Goal: Transaction & Acquisition: Obtain resource

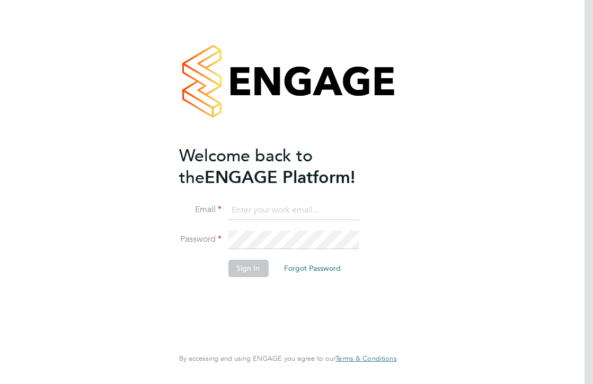
type input "[EMAIL_ADDRESS][DOMAIN_NAME]"
click at [241, 273] on button "Sign In" at bounding box center [248, 268] width 40 height 17
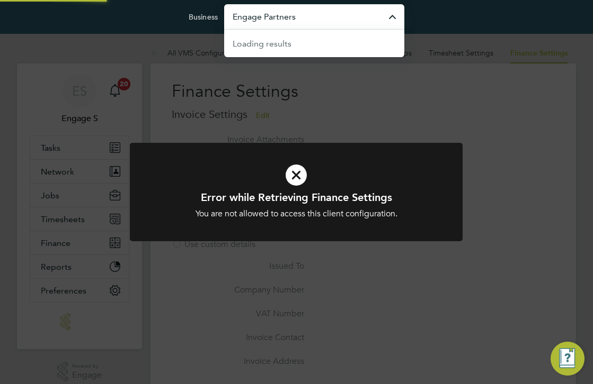
click at [332, 25] on input "Engage Partners" at bounding box center [314, 16] width 180 height 25
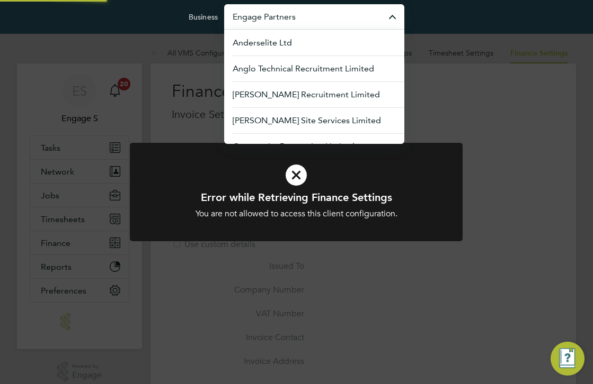
click at [332, 23] on input "Engage Partners" at bounding box center [314, 16] width 180 height 25
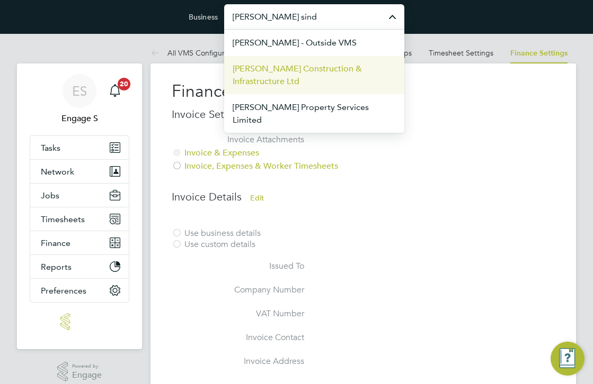
click at [312, 68] on span "[PERSON_NAME] Construction & Infrastructure Ltd" at bounding box center [313, 74] width 163 height 25
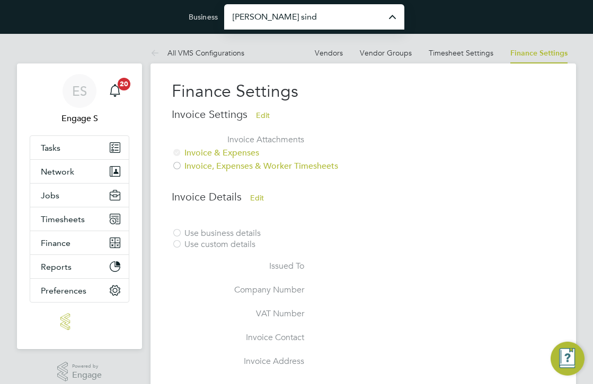
type input "[PERSON_NAME] Construction & Infrastructure Ltd"
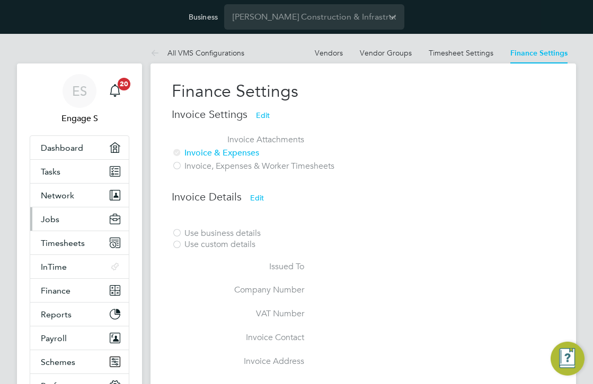
click at [59, 223] on button "Jobs" at bounding box center [79, 219] width 98 height 23
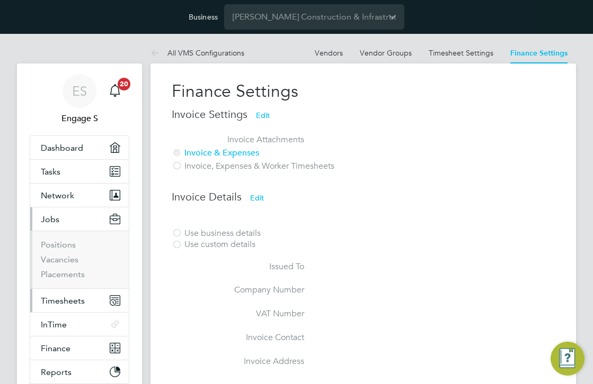
click at [77, 300] on span "Timesheets" at bounding box center [63, 301] width 44 height 10
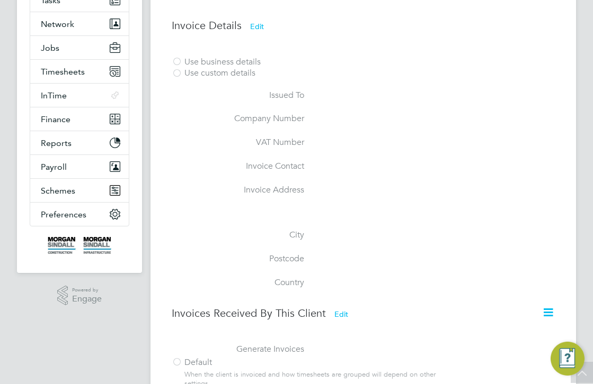
scroll to position [175, 0]
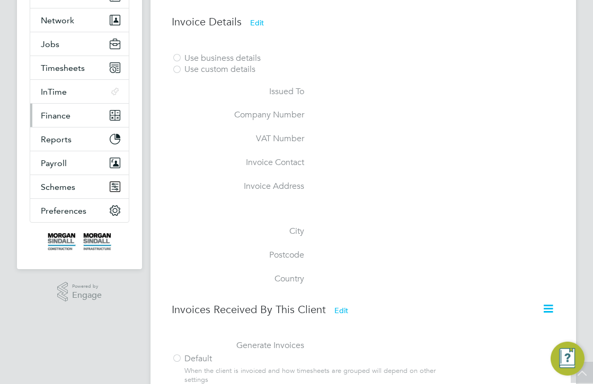
click at [70, 119] on button "Finance" at bounding box center [79, 115] width 98 height 23
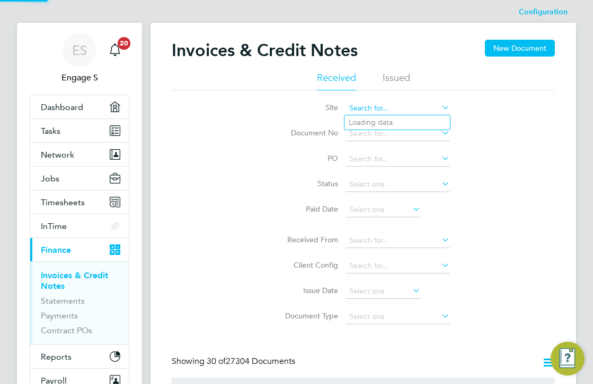
click at [406, 107] on input at bounding box center [397, 108] width 104 height 15
click at [549, 184] on div "Site Document No PO Status Paid Date Issued To Received From Client Config Issu…" at bounding box center [363, 210] width 383 height 239
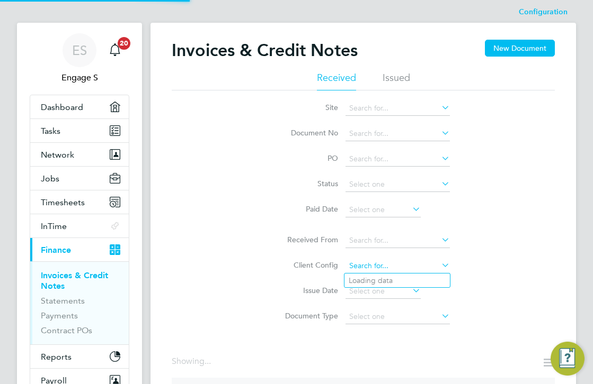
click at [414, 264] on input at bounding box center [397, 266] width 104 height 15
click at [430, 349] on div "Configuration Configuration Invoices & Credit Notes New Document Received Issue…" at bounding box center [362, 237] width 425 height 470
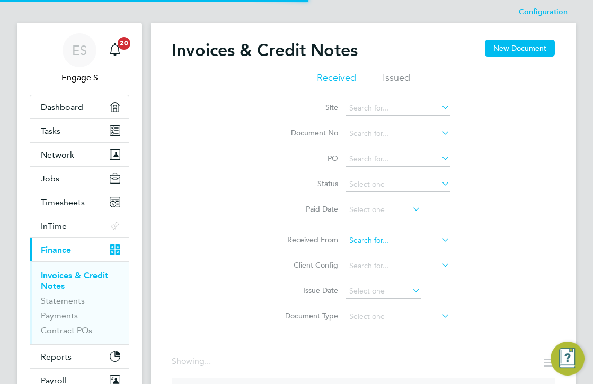
click at [426, 242] on input at bounding box center [397, 241] width 104 height 15
click at [421, 268] on input at bounding box center [397, 266] width 104 height 15
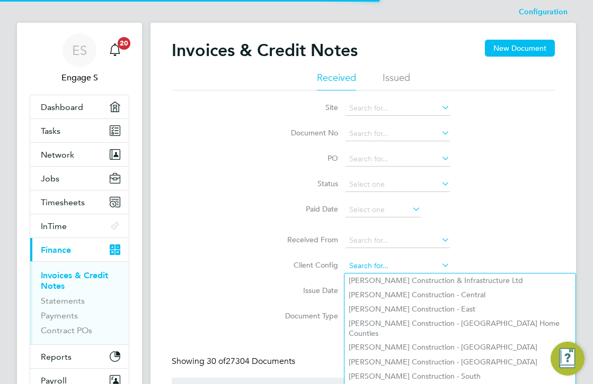
click at [430, 259] on input at bounding box center [397, 266] width 104 height 15
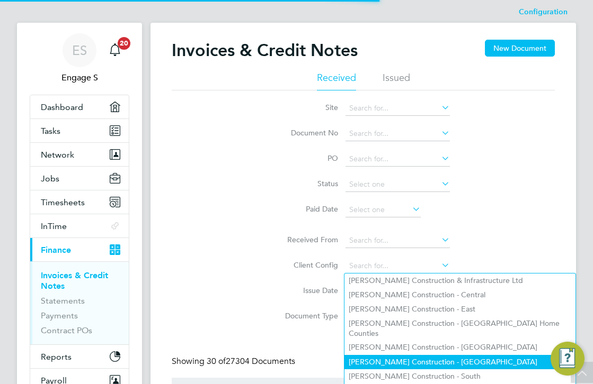
click at [461, 355] on li "Morgan Sindall Construction - Scotland" at bounding box center [459, 362] width 231 height 14
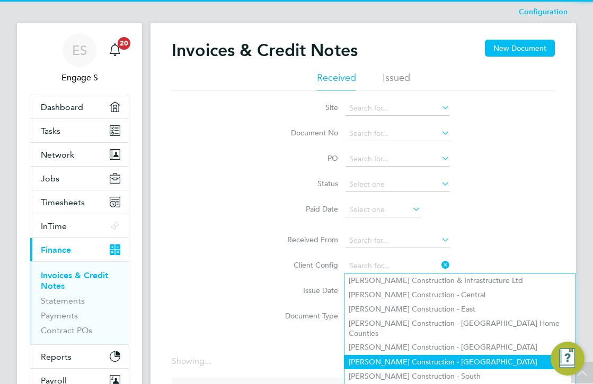
type input "Morgan Sindall Construction - Scotland"
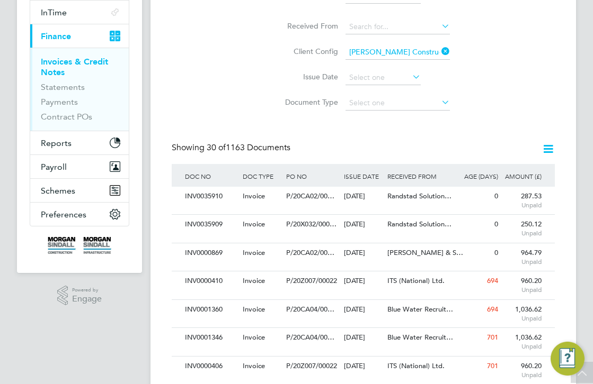
scroll to position [5, 5]
click at [546, 149] on icon at bounding box center [547, 148] width 13 height 13
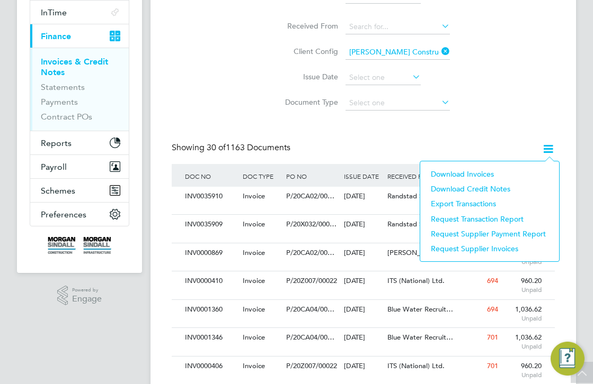
click at [472, 174] on li "Download invoices" at bounding box center [489, 174] width 128 height 15
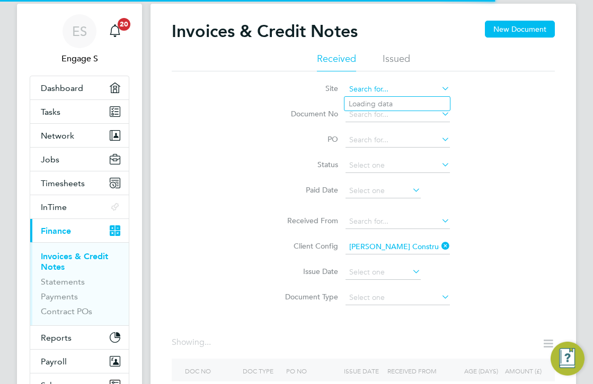
click at [426, 92] on input at bounding box center [397, 89] width 104 height 15
click at [509, 111] on div "Site Document No PO Status Paid Date Issued To Received From Client Config Morg…" at bounding box center [363, 190] width 383 height 239
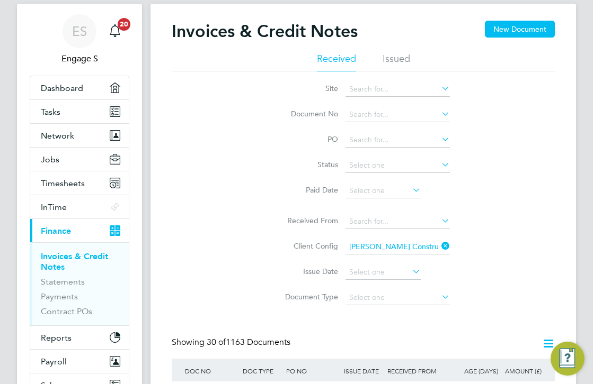
scroll to position [0, 0]
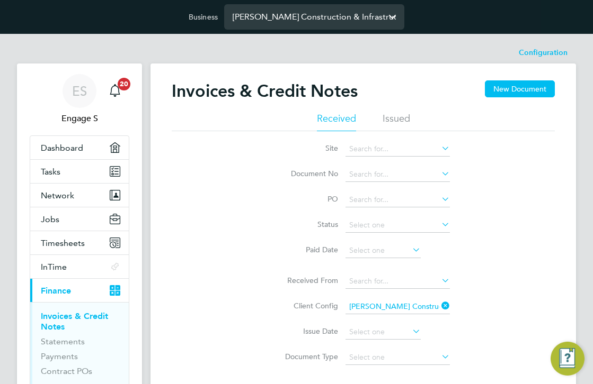
click at [323, 22] on input "Morgan Sindall Construction & Infrastructure Ltd" at bounding box center [314, 16] width 180 height 25
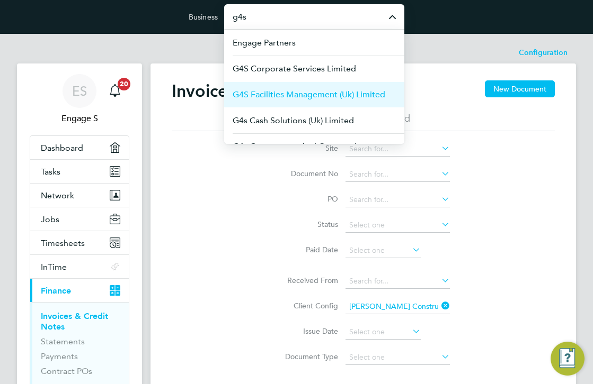
click at [329, 89] on span "G4S Facilities Management (Uk) Limited" at bounding box center [308, 94] width 153 height 13
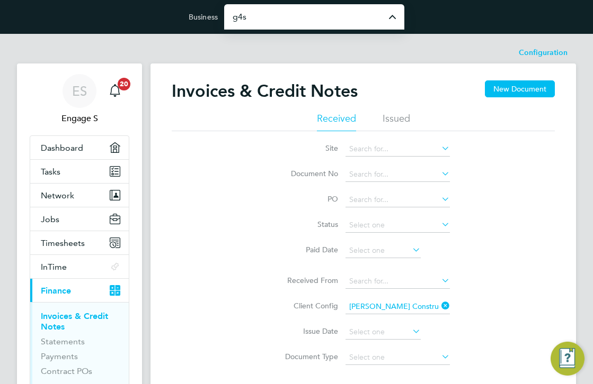
type input "G4S Facilities Management (Uk) Limited"
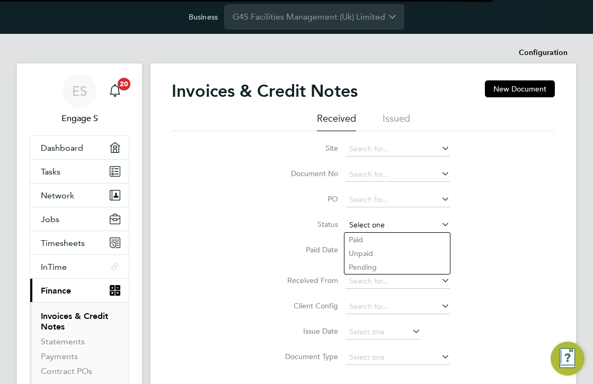
click at [416, 219] on input at bounding box center [397, 225] width 104 height 15
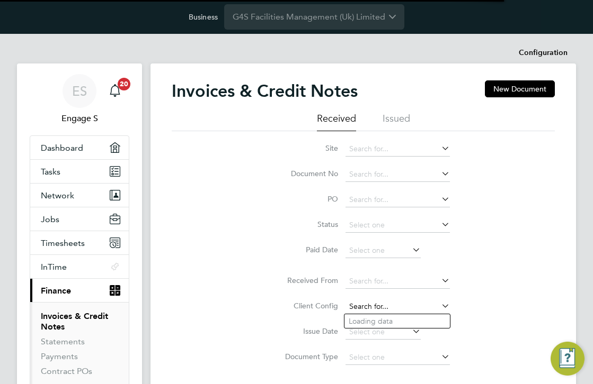
click at [416, 302] on input at bounding box center [397, 307] width 104 height 15
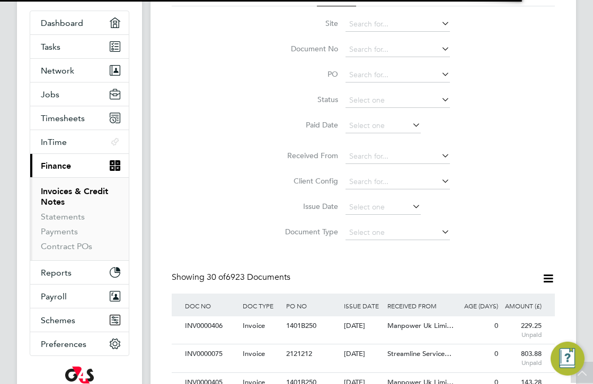
click at [396, 196] on li "G4S FM Churchill Hospitals - Operational" at bounding box center [448, 197] width 208 height 14
type input "G4S FM Churchill Hospitals - Operational"
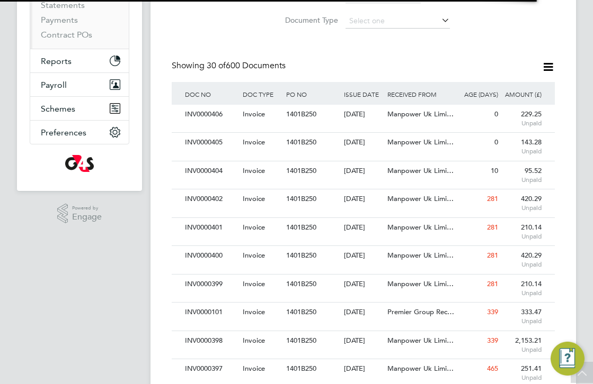
click at [547, 65] on icon at bounding box center [547, 66] width 13 height 13
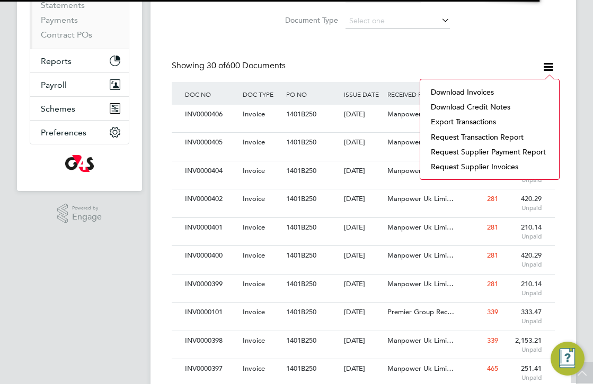
click at [483, 92] on li "Download invoices" at bounding box center [489, 92] width 128 height 15
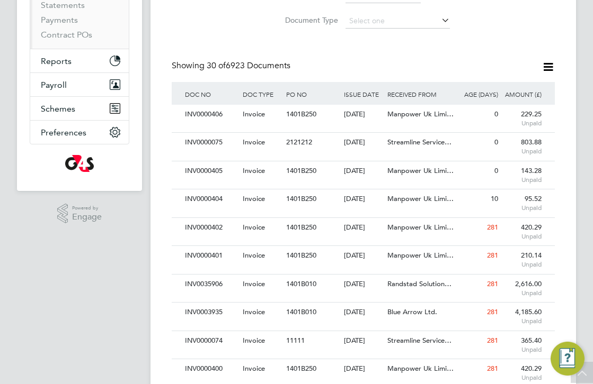
click at [397, 55] on div "Invoices & Credit Notes New Document Received Issued Site Document No PO Status…" at bounding box center [363, 360] width 383 height 1232
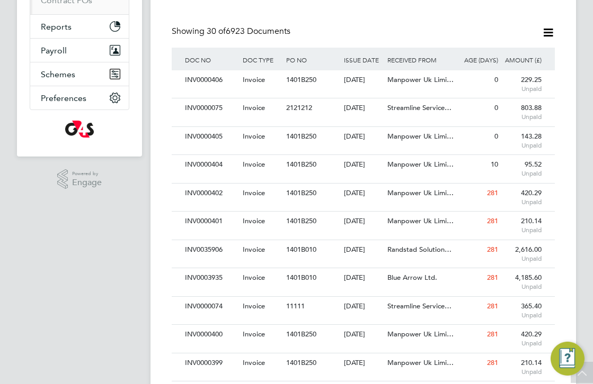
scroll to position [372, 0]
click at [552, 28] on icon at bounding box center [547, 31] width 13 height 13
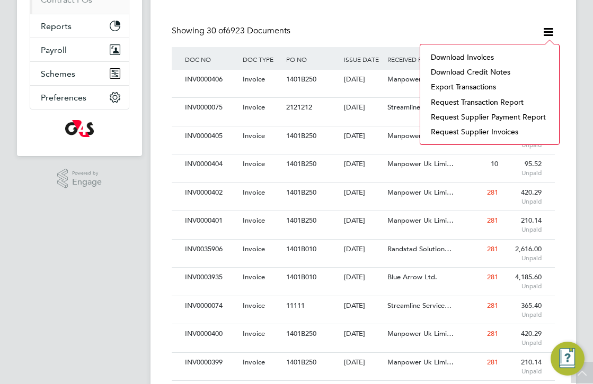
click at [482, 57] on li "Download invoices" at bounding box center [489, 57] width 128 height 15
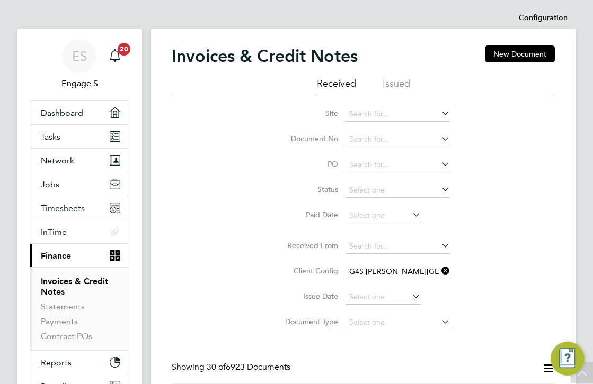
scroll to position [0, 0]
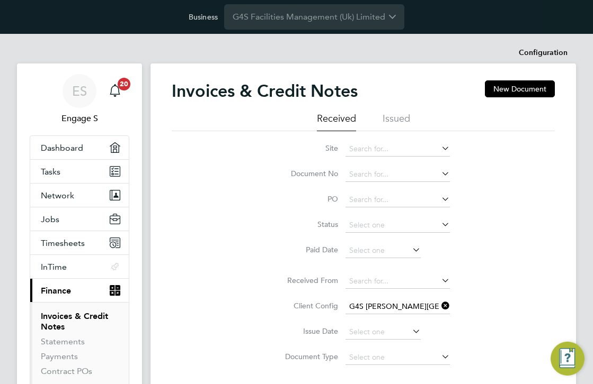
click at [401, 118] on li "Issued" at bounding box center [396, 121] width 28 height 19
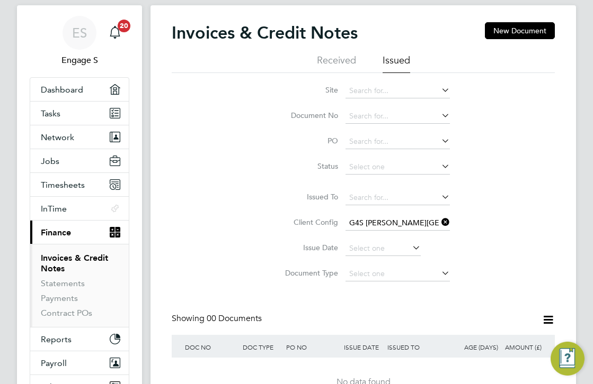
scroll to position [56, 0]
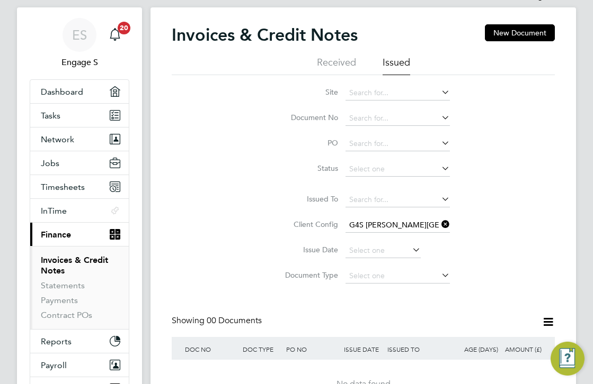
click at [439, 223] on icon at bounding box center [439, 224] width 0 height 15
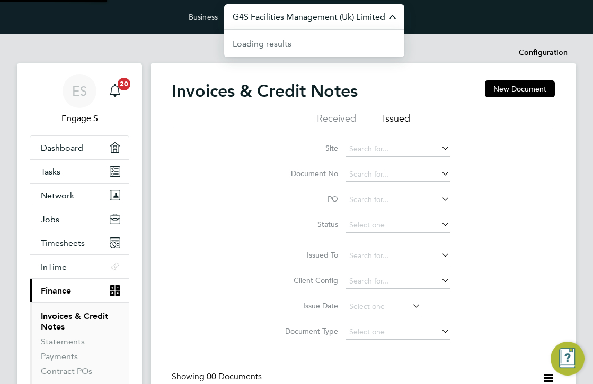
click at [372, 22] on input "G4S Facilities Management (Uk) Limited" at bounding box center [314, 16] width 180 height 25
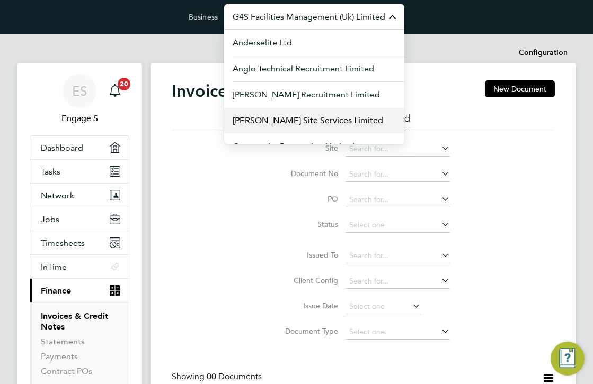
click at [349, 116] on span "Carmichael Site Services Limited" at bounding box center [307, 120] width 150 height 13
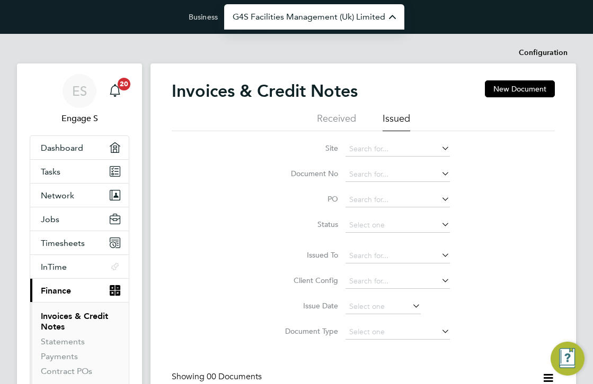
type input "Carmichael Site Services Limited"
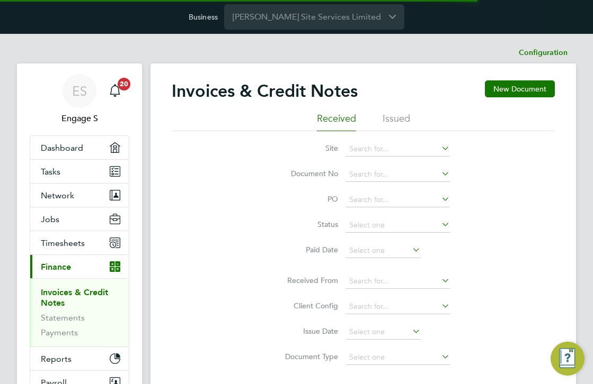
click at [400, 123] on li "Issued" at bounding box center [396, 121] width 28 height 19
click at [397, 117] on li "Issued" at bounding box center [396, 121] width 28 height 19
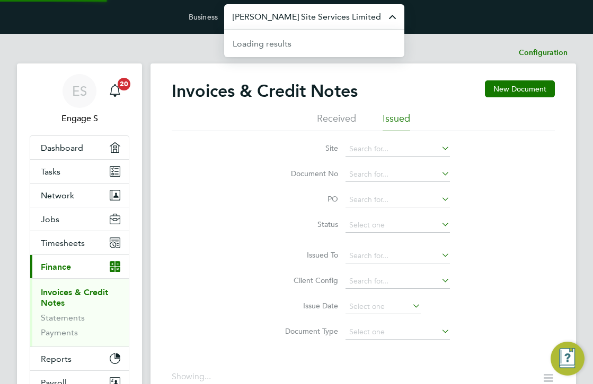
click at [371, 19] on input "[PERSON_NAME] Site Services Limited" at bounding box center [314, 16] width 180 height 25
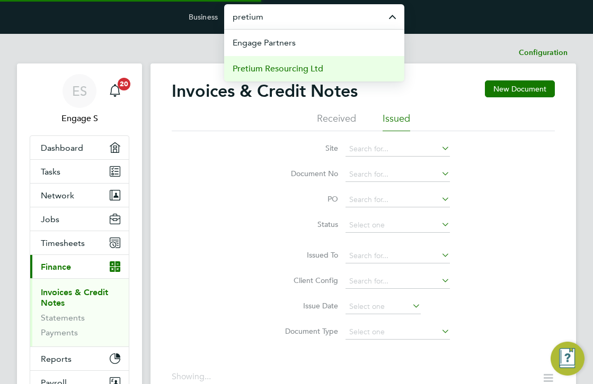
click at [359, 66] on li "Pretium Resourcing Ltd" at bounding box center [314, 69] width 180 height 26
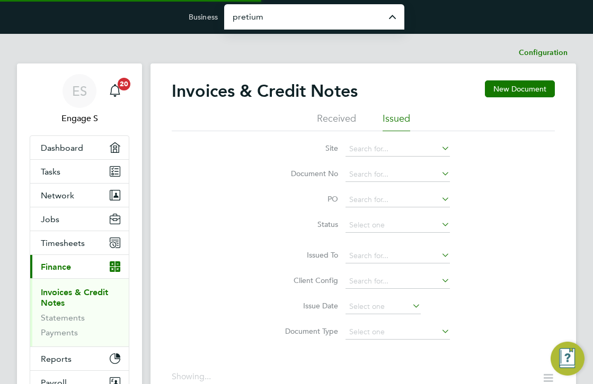
type input "Pretium Resourcing Ltd"
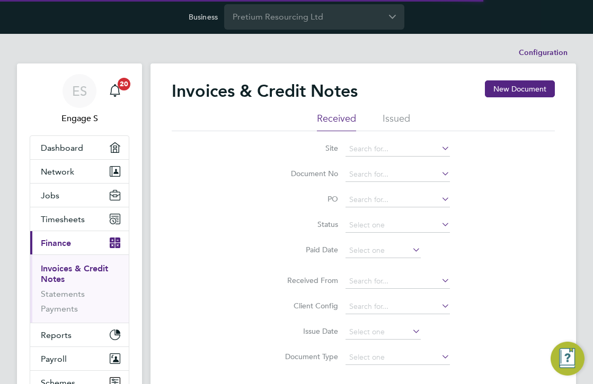
click at [395, 120] on li "Issued" at bounding box center [396, 121] width 28 height 19
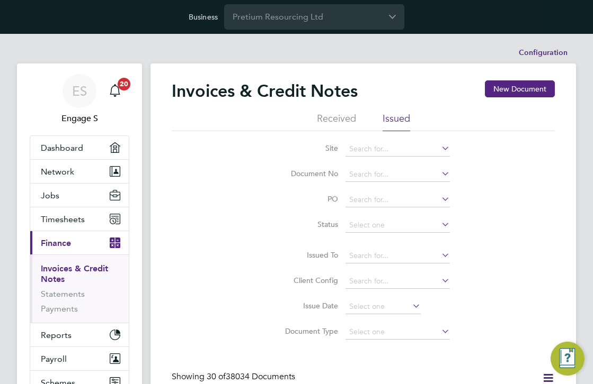
click at [335, 116] on li "Received" at bounding box center [336, 121] width 39 height 19
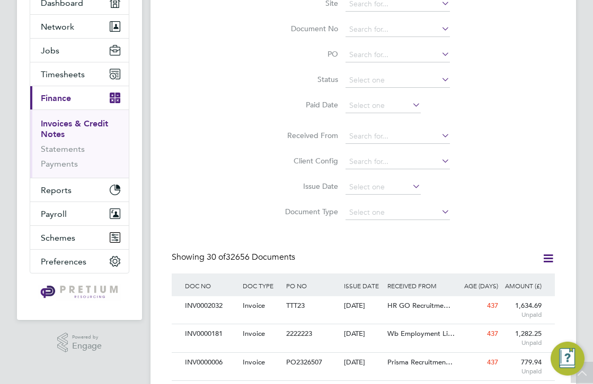
scroll to position [20, 58]
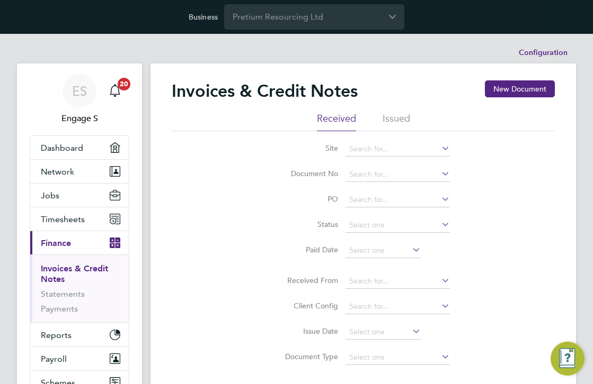
click at [398, 114] on li "Issued" at bounding box center [396, 121] width 28 height 19
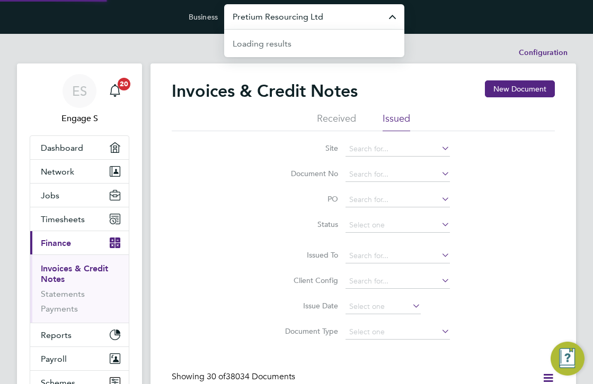
click at [326, 8] on input "Pretium Resourcing Ltd" at bounding box center [314, 16] width 180 height 25
type input "c"
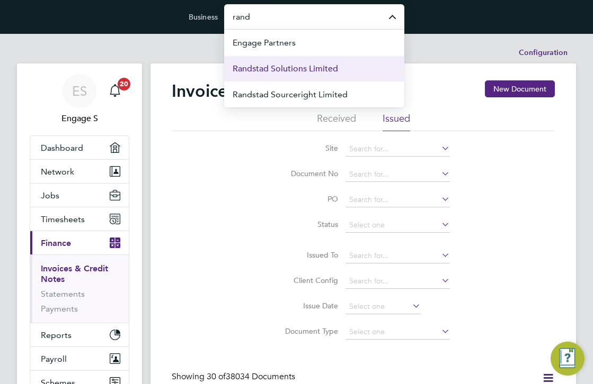
click at [324, 75] on li "Randstad Solutions Limited" at bounding box center [314, 69] width 180 height 26
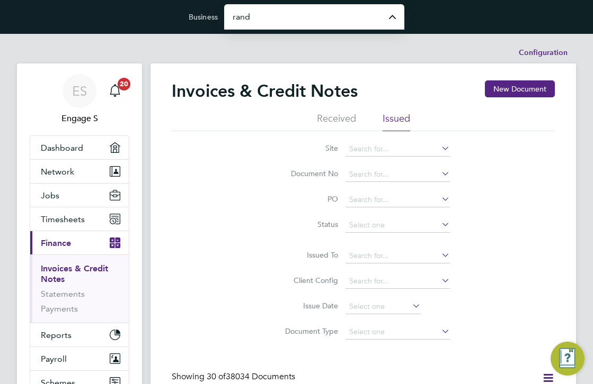
type input "Randstad Solutions Limited"
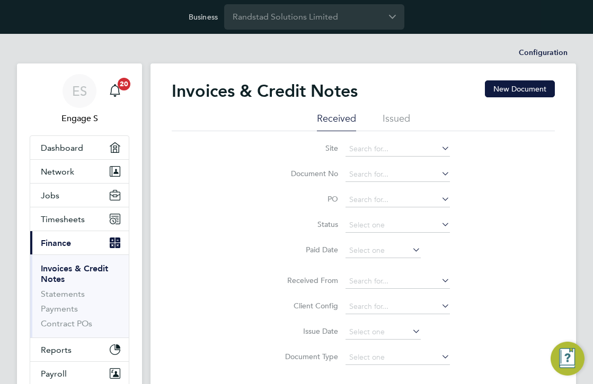
click at [397, 121] on li "Issued" at bounding box center [396, 121] width 28 height 19
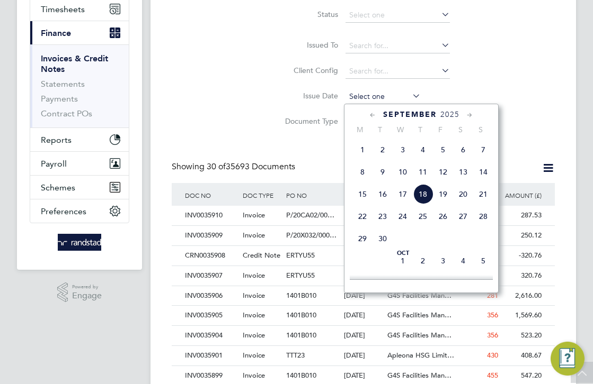
click at [382, 98] on input at bounding box center [382, 96] width 75 height 15
click at [423, 198] on span "18" at bounding box center [422, 194] width 20 height 20
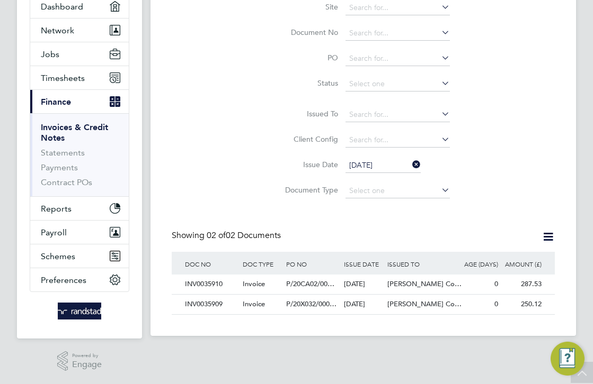
click at [551, 237] on icon at bounding box center [547, 236] width 13 height 13
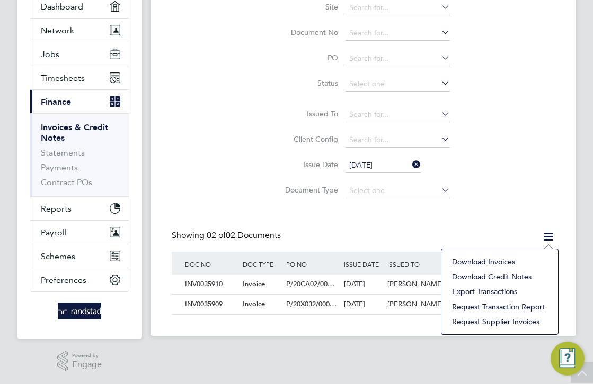
click at [503, 264] on li "Download invoices" at bounding box center [499, 262] width 106 height 15
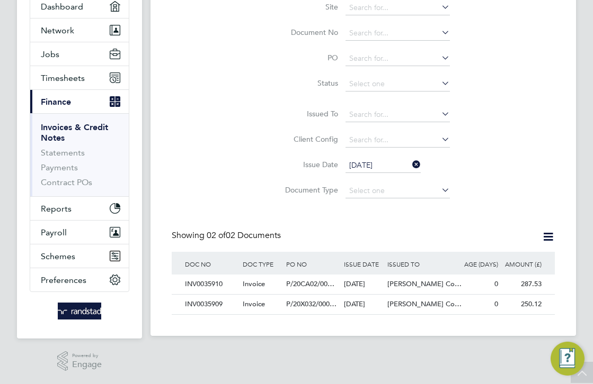
click at [547, 234] on icon at bounding box center [547, 236] width 13 height 13
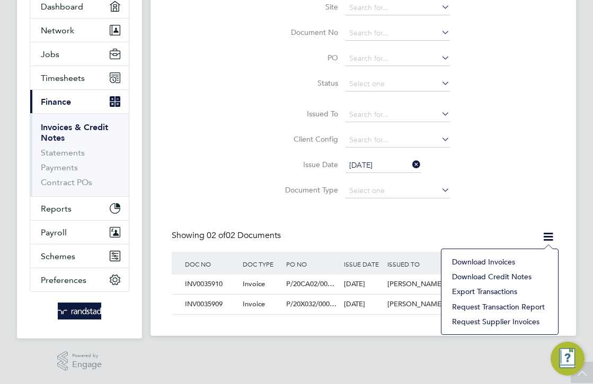
click at [521, 198] on div "Site Document No PO Status Paid Date Issued To Received From Client Config Issu…" at bounding box center [363, 97] width 383 height 214
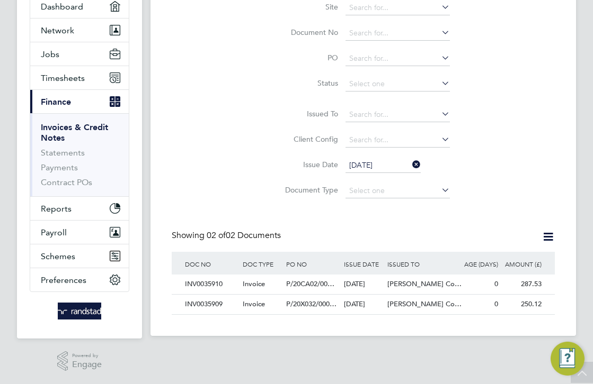
click at [396, 165] on input "[DATE]" at bounding box center [382, 165] width 75 height 15
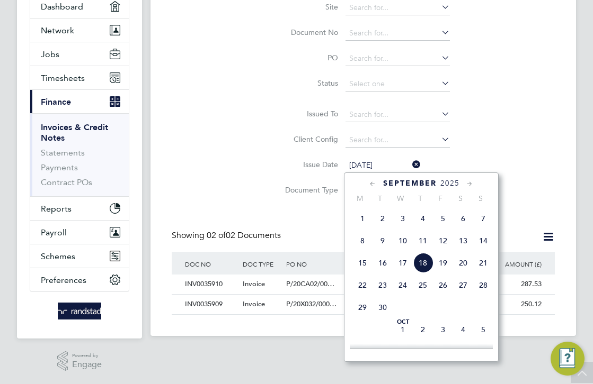
click at [406, 266] on span "17" at bounding box center [402, 263] width 20 height 20
type input "[DATE]"
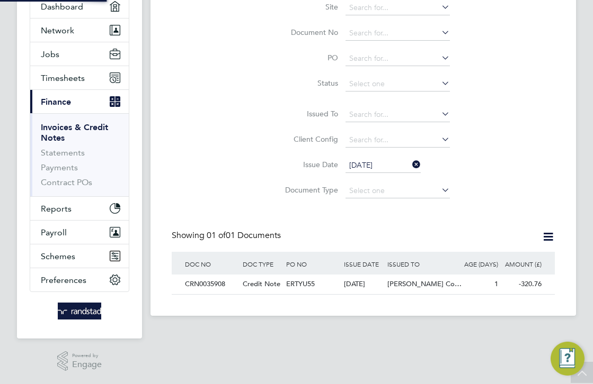
scroll to position [20, 73]
click at [544, 234] on icon at bounding box center [547, 236] width 13 height 13
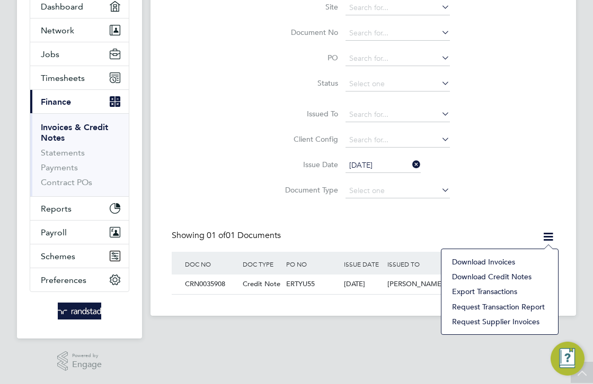
click at [493, 274] on li "Download credit notes" at bounding box center [499, 277] width 106 height 15
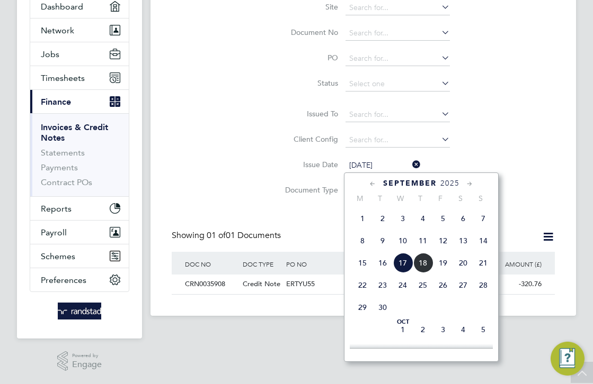
click at [394, 165] on input "[DATE]" at bounding box center [382, 165] width 75 height 15
click at [419, 266] on span "18" at bounding box center [422, 263] width 20 height 20
type input "[DATE]"
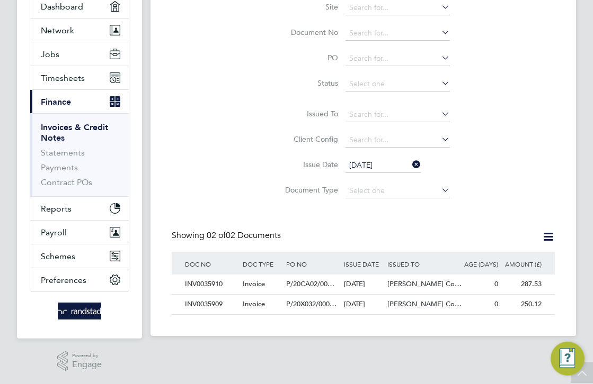
click at [551, 236] on icon at bounding box center [547, 236] width 13 height 13
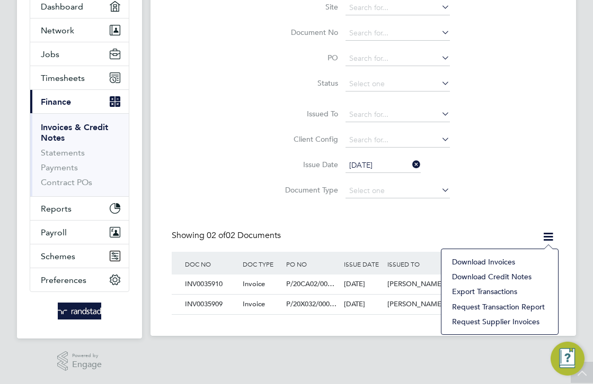
click at [485, 262] on li "Download invoices" at bounding box center [499, 262] width 106 height 15
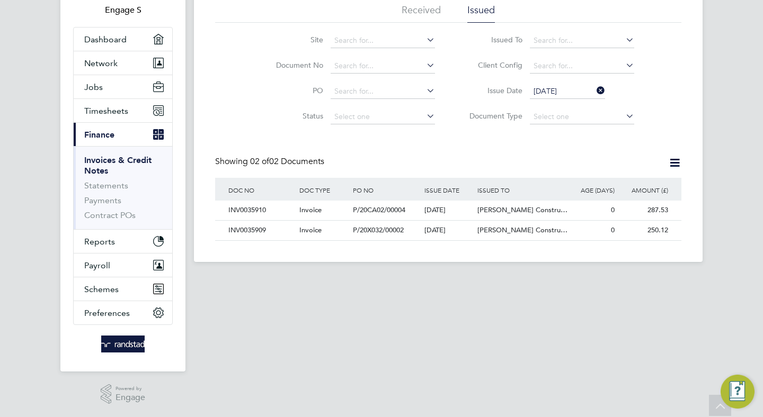
scroll to position [20, 89]
click at [422, 11] on li "Received" at bounding box center [420, 13] width 39 height 19
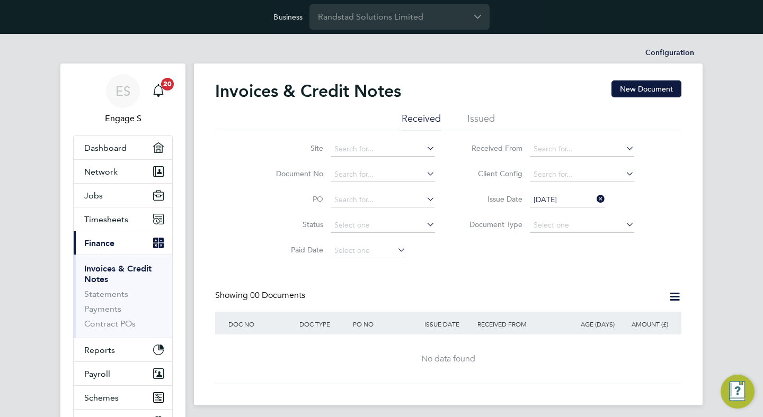
click at [592, 201] on icon at bounding box center [594, 199] width 0 height 15
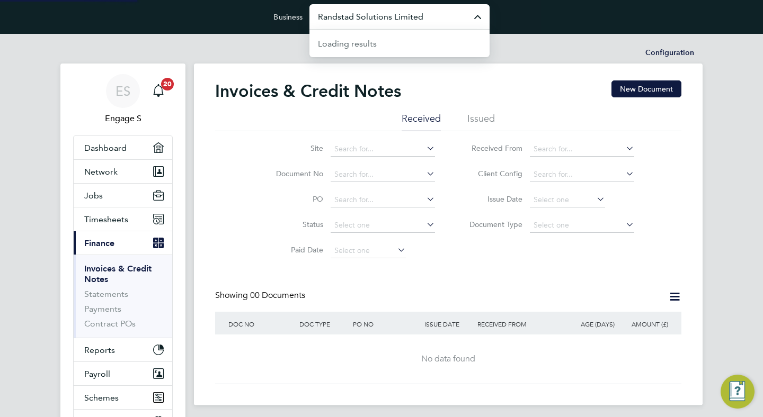
click at [444, 12] on input "Randstad Solutions Limited" at bounding box center [399, 16] width 180 height 25
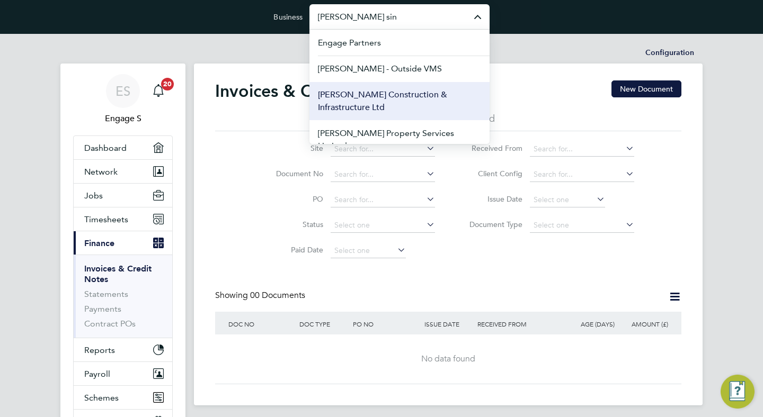
click at [416, 92] on span "[PERSON_NAME] Construction & Infrastructure Ltd" at bounding box center [399, 100] width 163 height 25
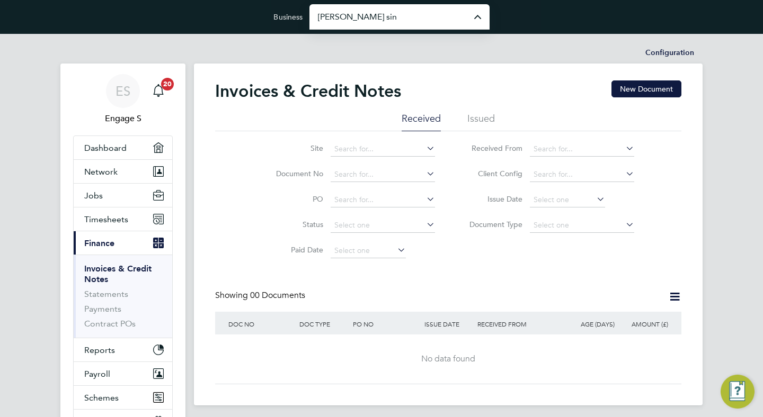
type input "[PERSON_NAME] Construction & Infrastructure Ltd"
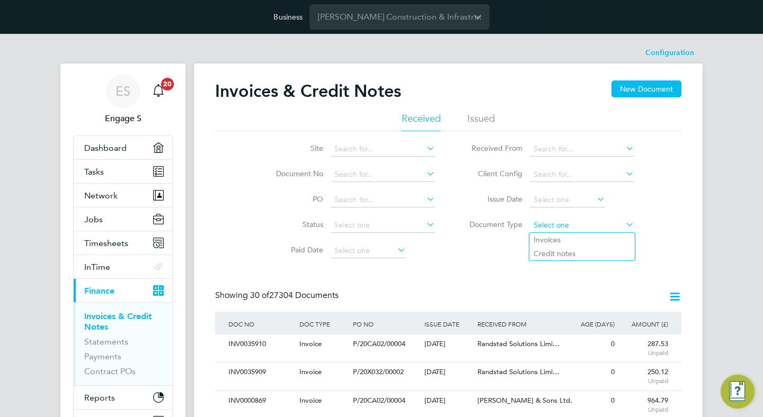
click at [579, 225] on input at bounding box center [582, 225] width 104 height 15
click at [569, 258] on li "Credit notes" at bounding box center [581, 254] width 105 height 14
type input "Credit notes"
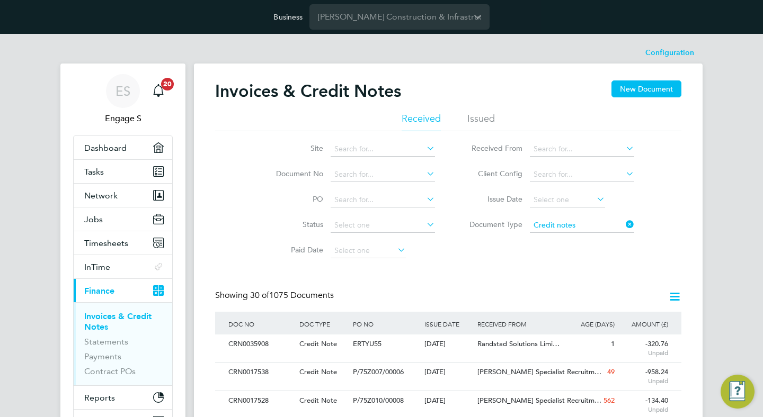
click at [569, 258] on div "Site Document No PO Status Paid Date Issued To Received From Client Config Issu…" at bounding box center [448, 197] width 466 height 132
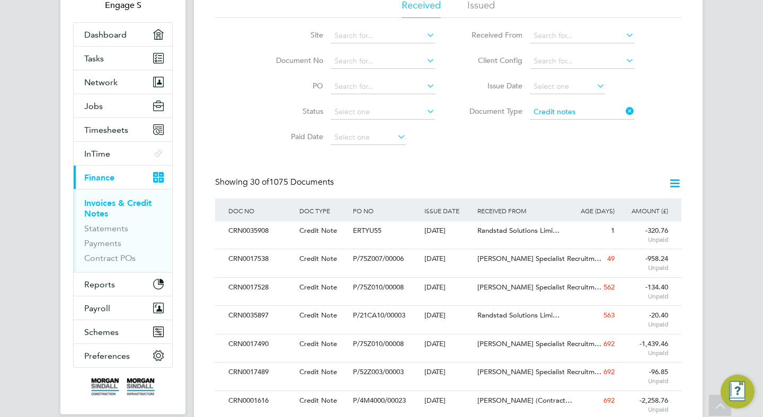
scroll to position [114, 0]
click at [675, 181] on icon at bounding box center [674, 182] width 13 height 13
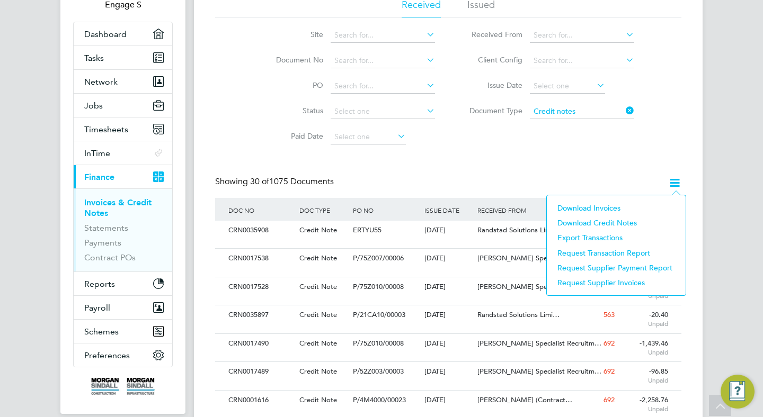
click at [616, 218] on li "Download credit notes" at bounding box center [616, 223] width 128 height 15
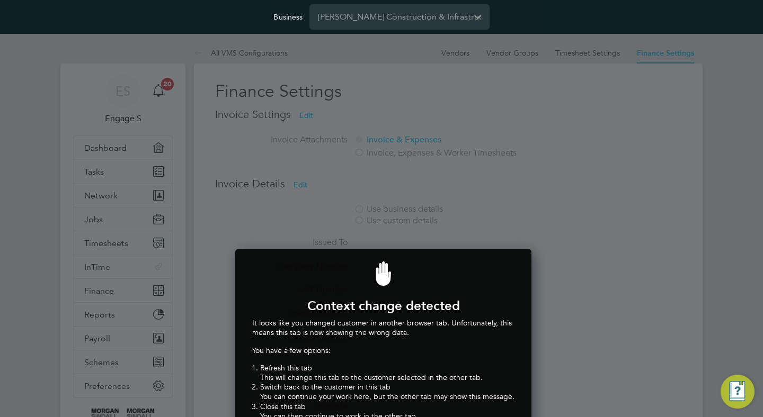
click at [375, 125] on div at bounding box center [381, 208] width 763 height 417
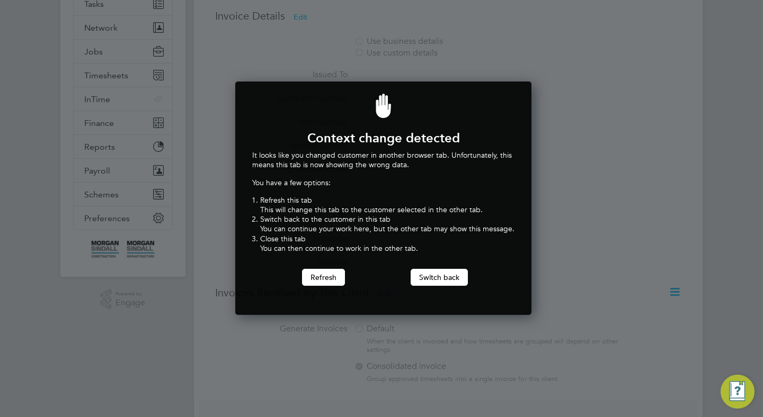
scroll to position [178, 0]
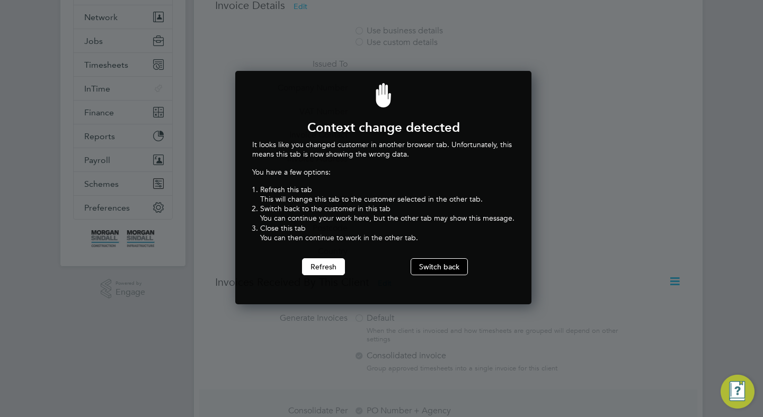
click at [447, 265] on button "Switch back" at bounding box center [438, 266] width 57 height 17
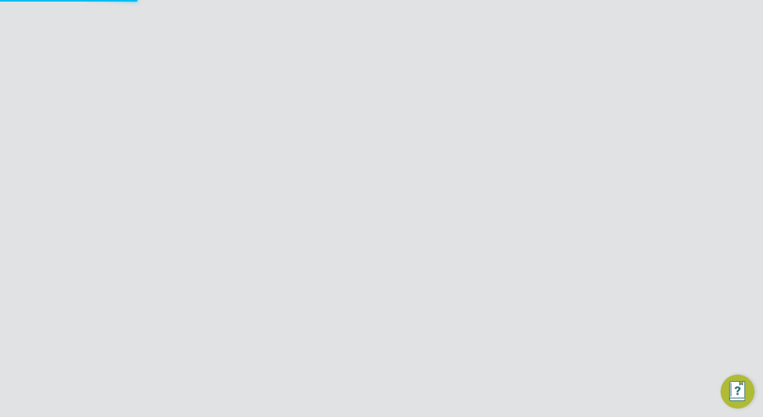
scroll to position [175, 0]
click at [358, 66] on li "Issued To" at bounding box center [431, 74] width 433 height 24
